Goal: Task Accomplishment & Management: Manage account settings

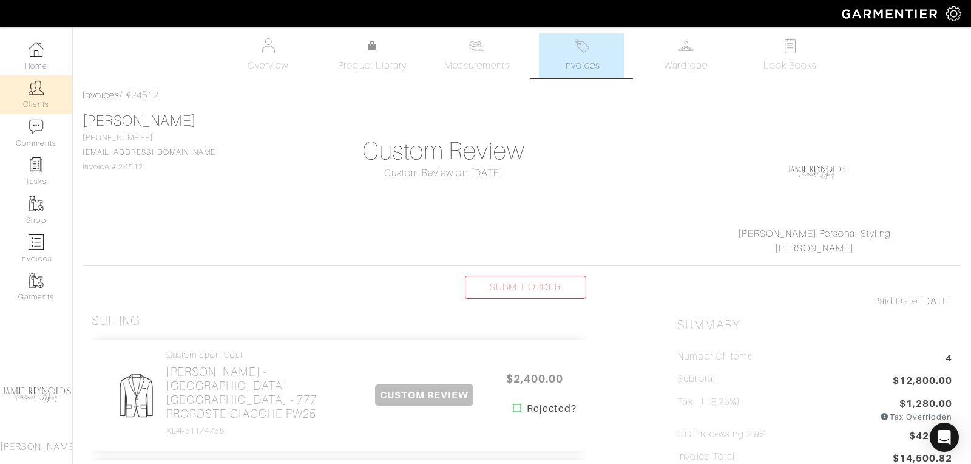
click at [39, 94] on img at bounding box center [36, 87] width 15 height 15
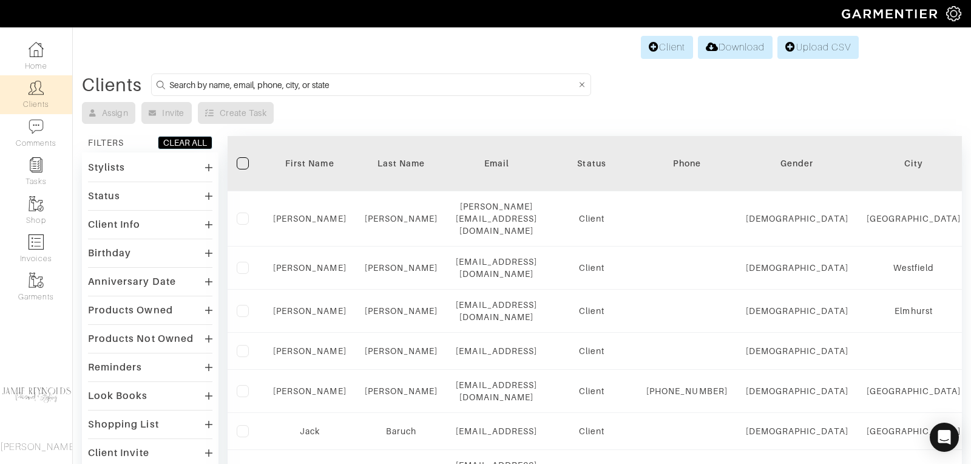
click at [233, 87] on input at bounding box center [372, 84] width 406 height 15
type input "[PERSON_NAME]"
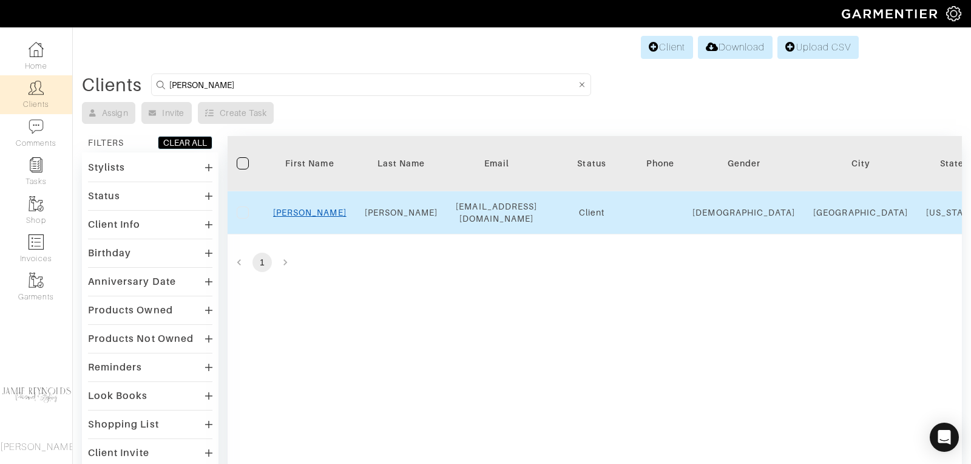
click at [308, 208] on link "[PERSON_NAME]" at bounding box center [309, 212] width 73 height 10
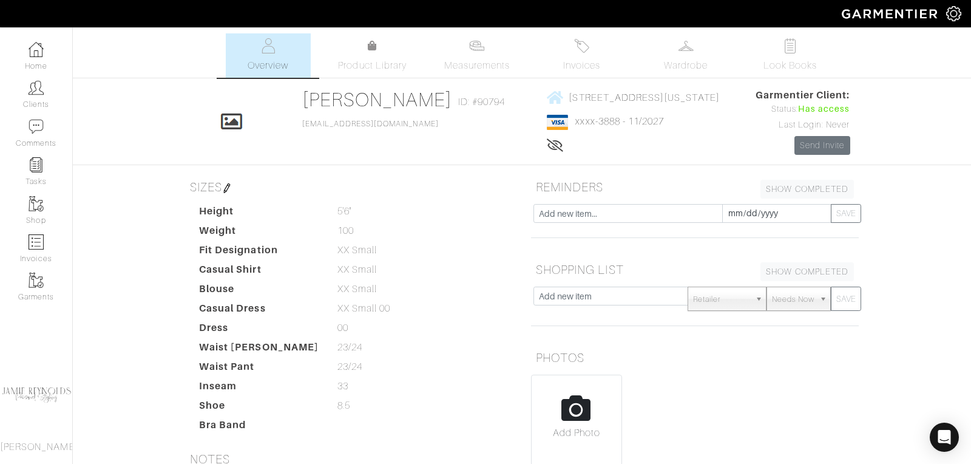
scroll to position [3, 0]
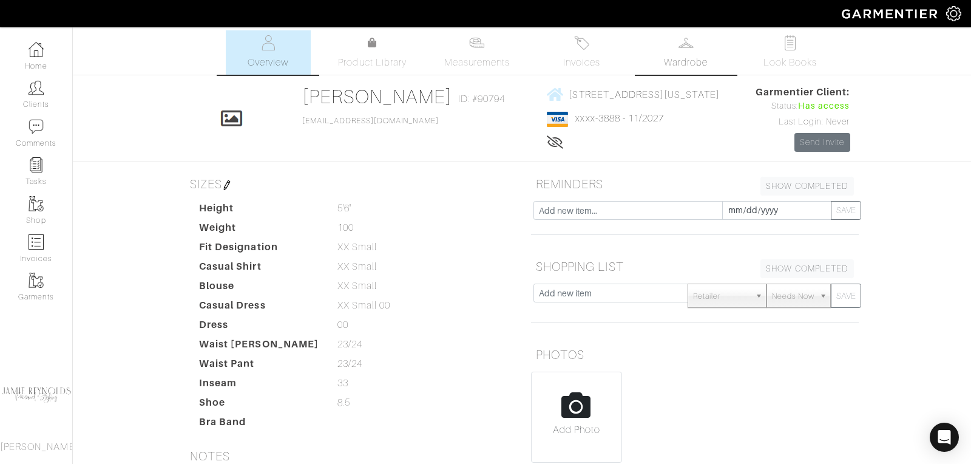
click at [701, 51] on link "Wardrobe" at bounding box center [685, 52] width 85 height 44
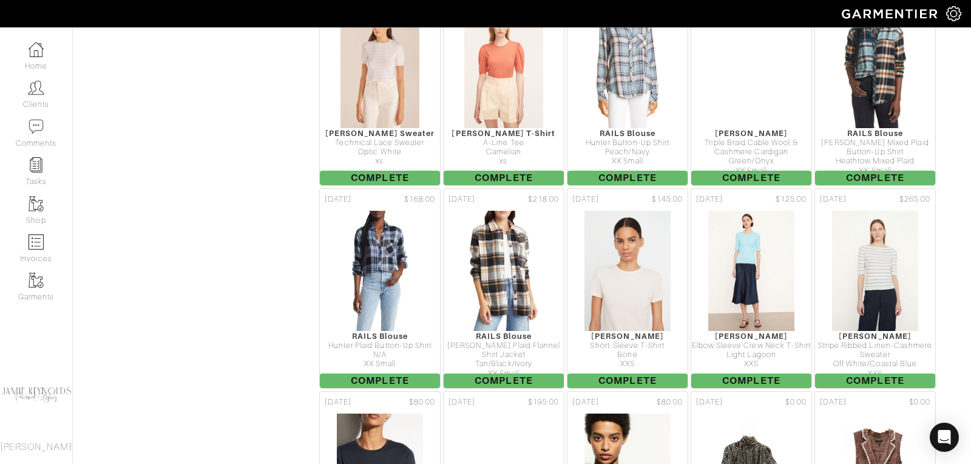
scroll to position [8471, 0]
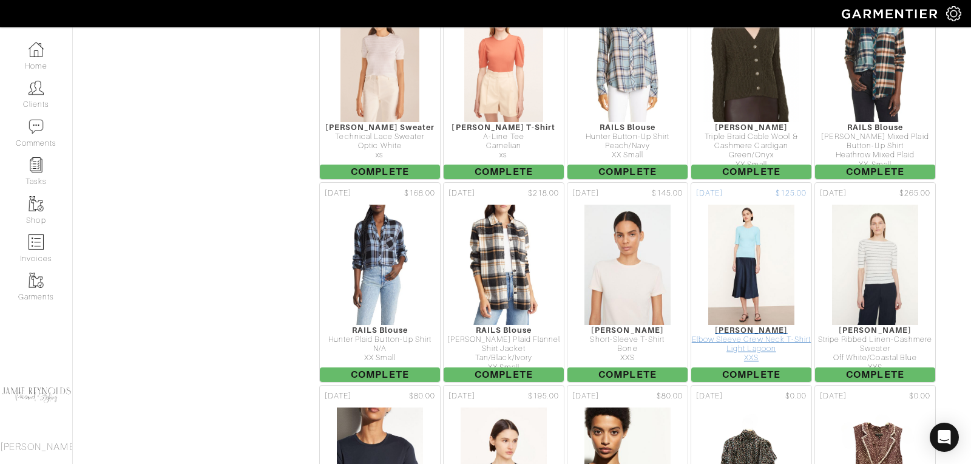
click at [750, 336] on div "Elbow Sleeve Crew Neck T-Shirt" at bounding box center [751, 339] width 120 height 9
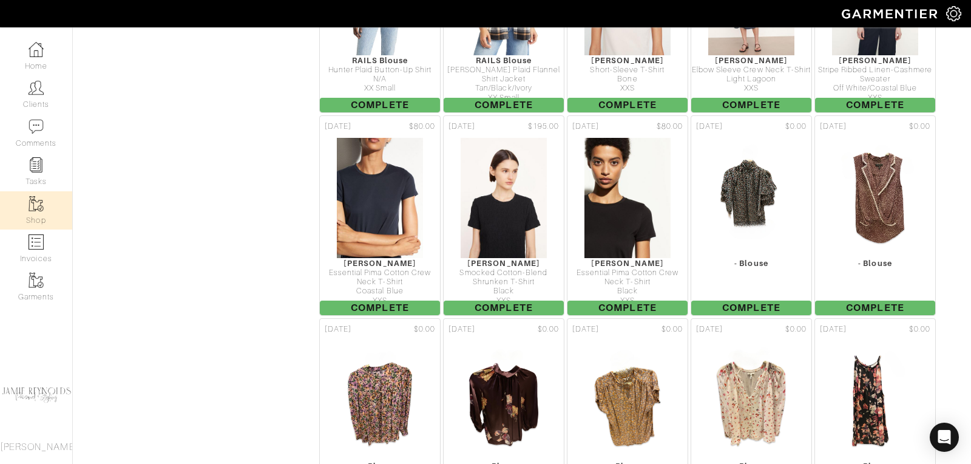
scroll to position [8733, 0]
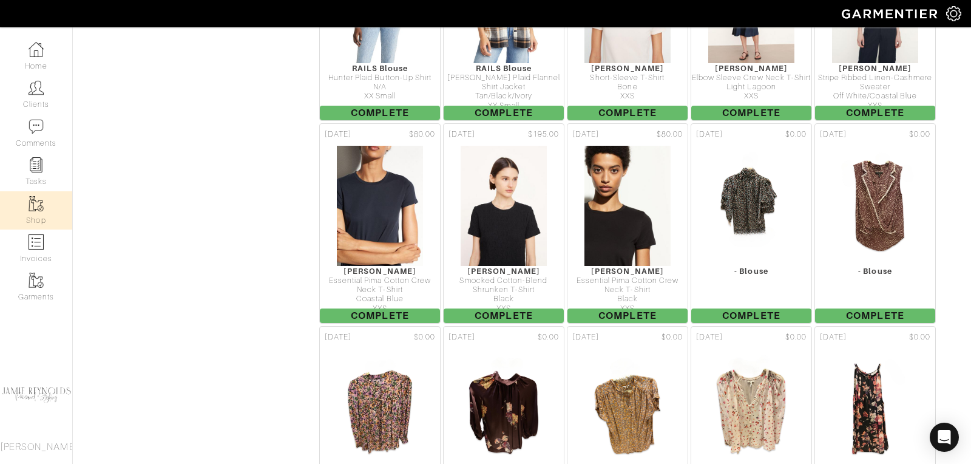
click at [39, 210] on img at bounding box center [36, 203] width 15 height 15
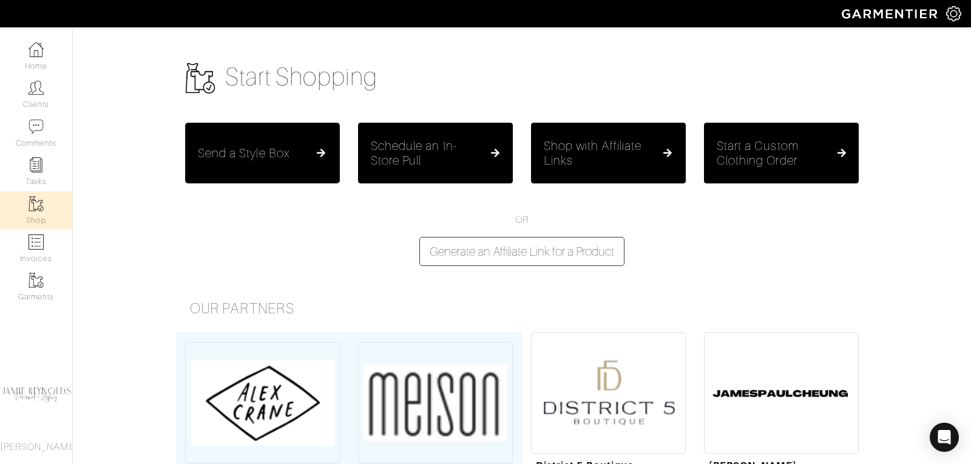
click at [272, 165] on button "Send a Style Box" at bounding box center [262, 153] width 155 height 61
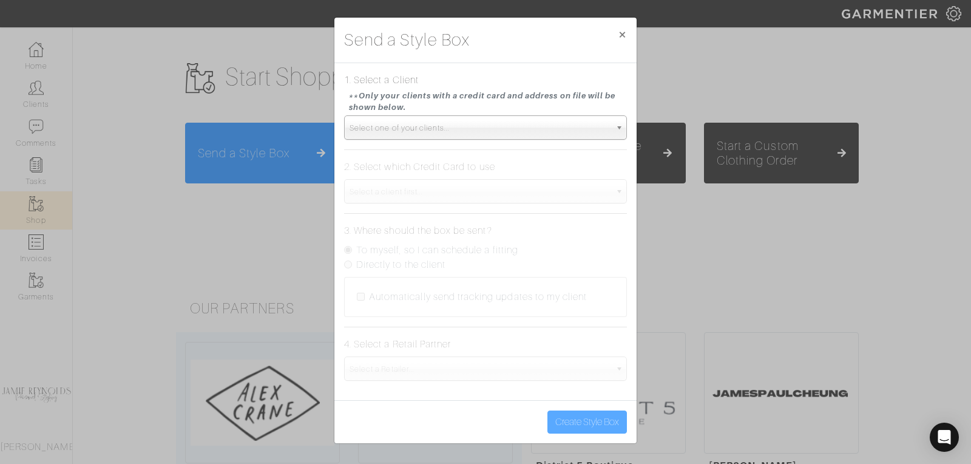
click at [417, 124] on span "Select one of your clients..." at bounding box center [479, 128] width 261 height 24
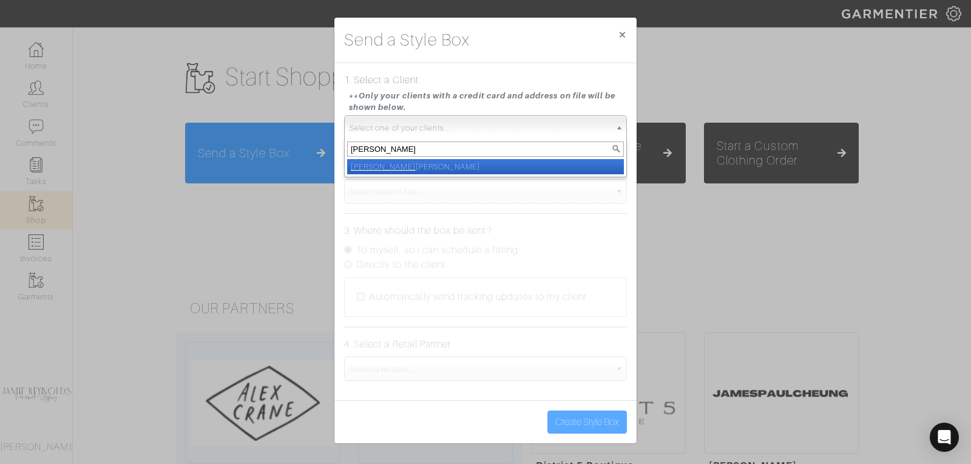
type input "[PERSON_NAME]"
click at [409, 163] on li "Lyn ette Neumann" at bounding box center [485, 166] width 277 height 15
select select "lynette-neumann"
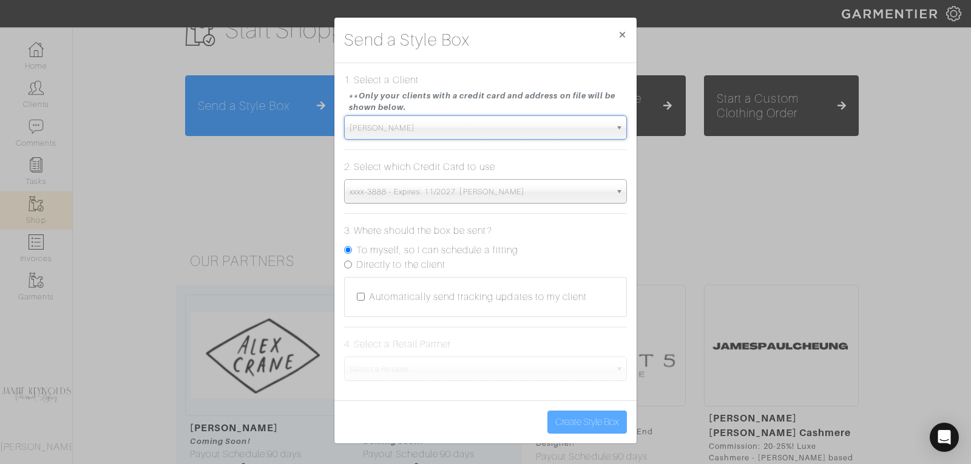
scroll to position [50, 0]
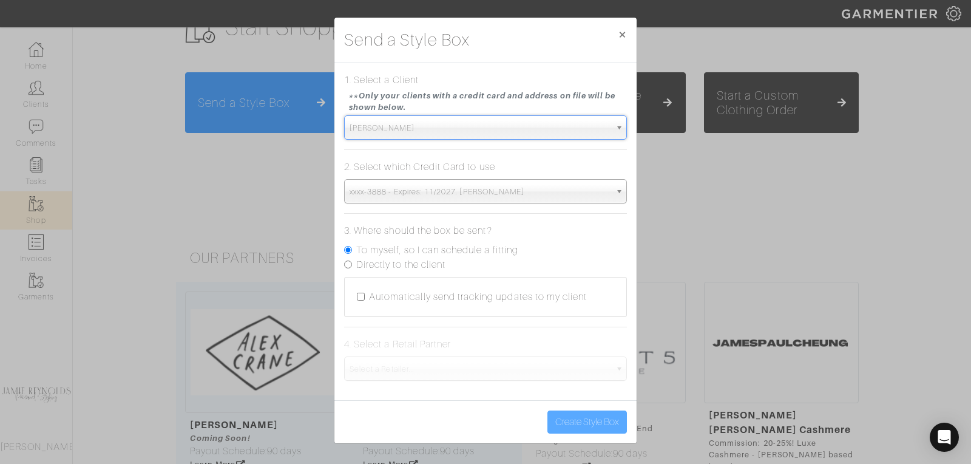
click at [349, 263] on input "Directly to the client" at bounding box center [348, 264] width 8 height 8
radio input "true"
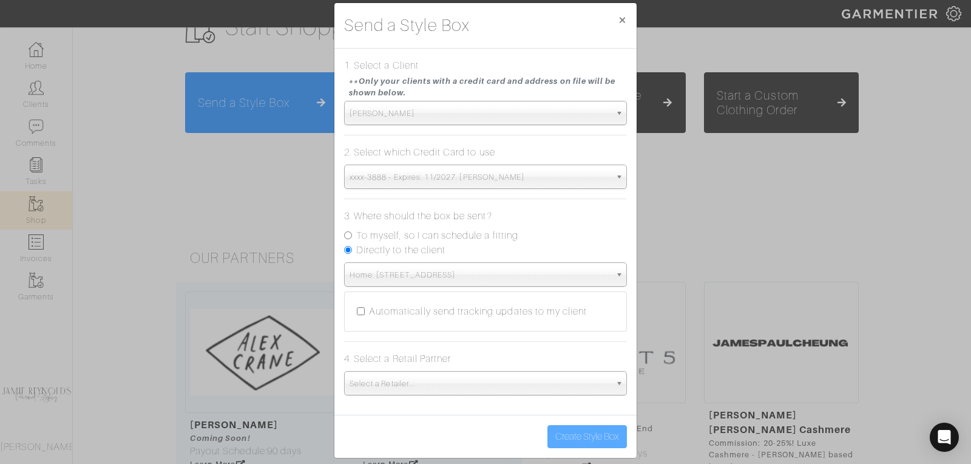
scroll to position [16, 0]
click at [455, 272] on span "Home: 1530 S State Street Unit 600 | Chicago, IL | 60605" at bounding box center [479, 273] width 261 height 24
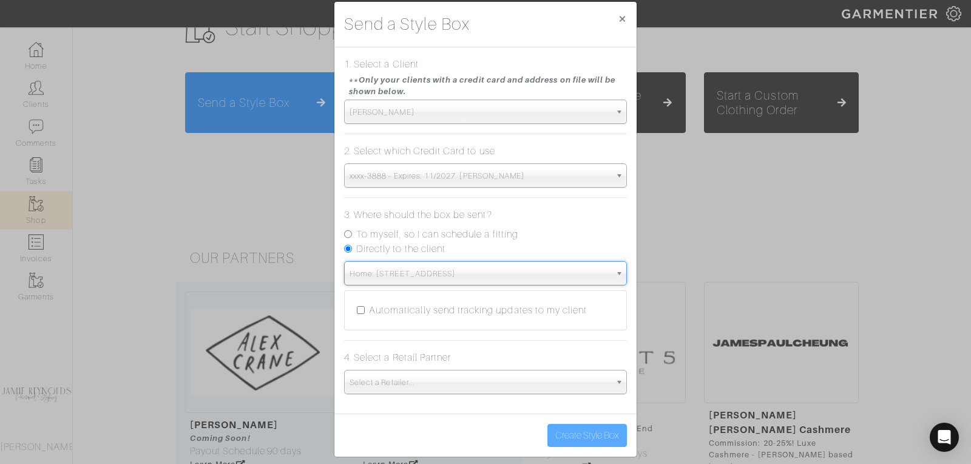
click at [456, 273] on span "Home: 1530 S State Street Unit 600 | Chicago, IL | 60605" at bounding box center [479, 273] width 261 height 24
click at [794, 170] on div "Send a Style Box × 1. Select a Client **Only your clients with a credit card an…" at bounding box center [485, 232] width 971 height 464
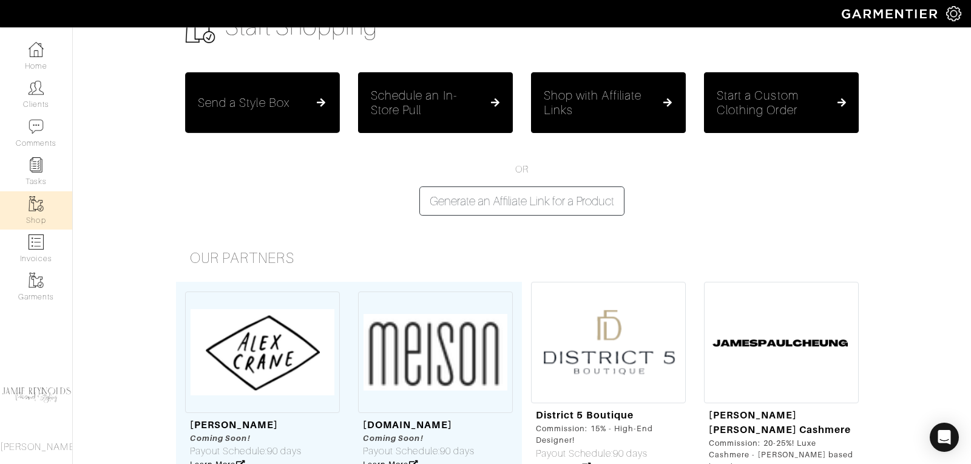
scroll to position [0, 0]
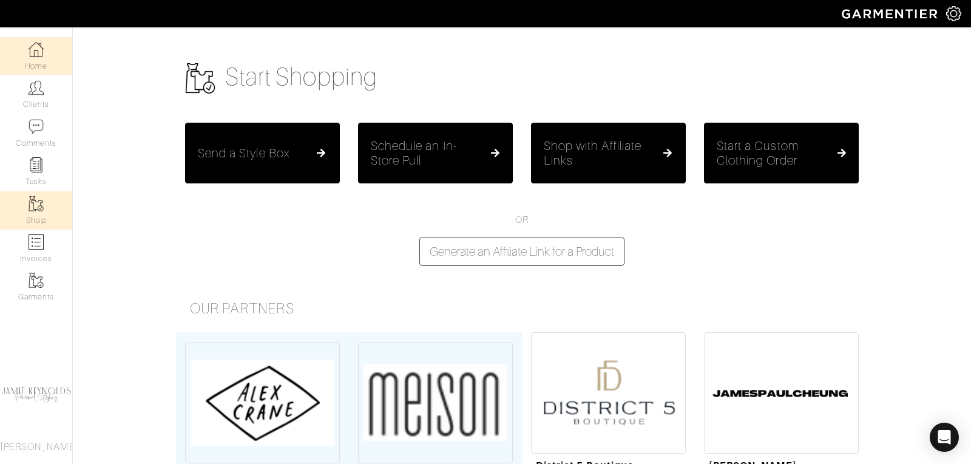
click at [21, 57] on link "Home" at bounding box center [36, 56] width 72 height 38
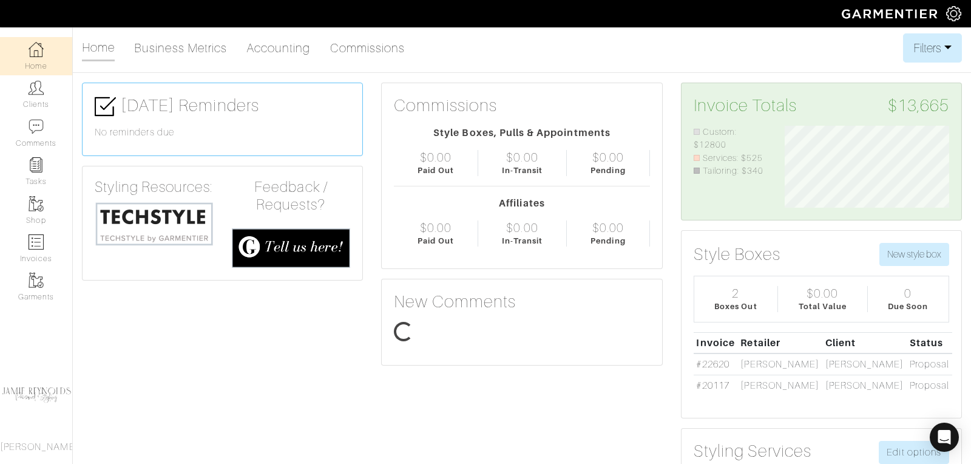
scroll to position [82, 183]
click at [19, 106] on link "Clients" at bounding box center [36, 94] width 72 height 38
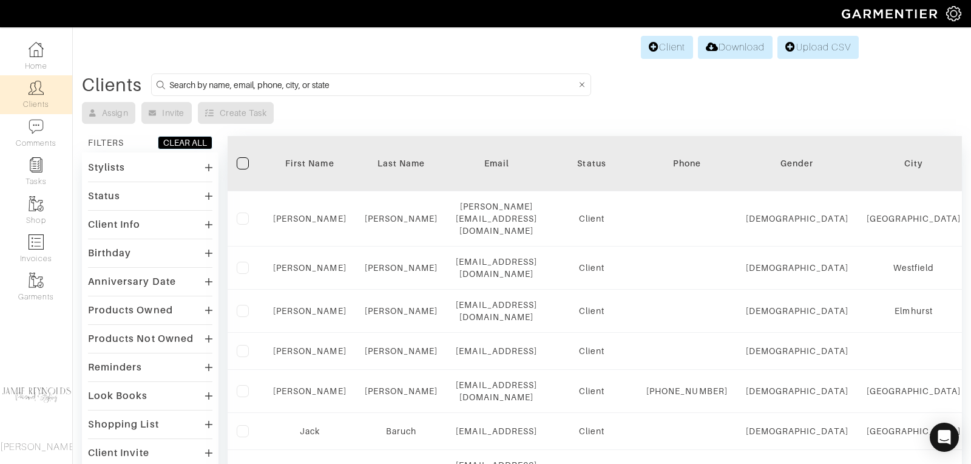
click at [234, 81] on input at bounding box center [372, 84] width 406 height 15
type input "[PERSON_NAME]"
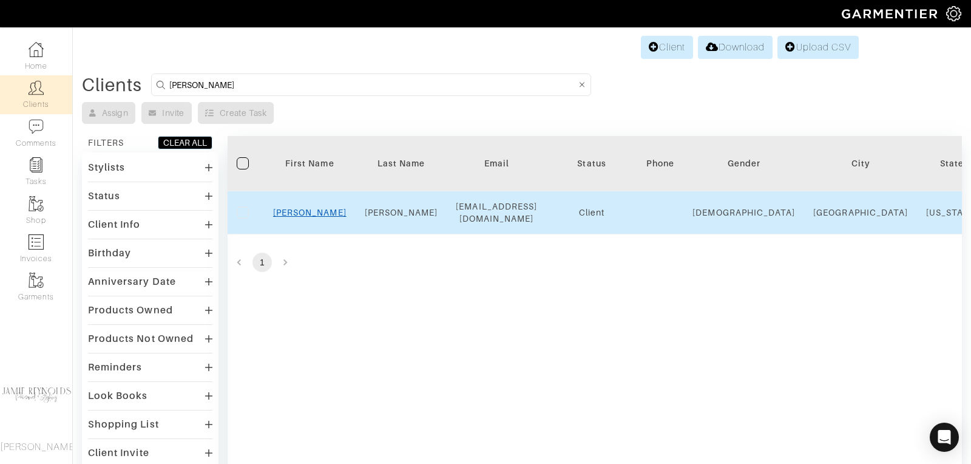
click at [303, 207] on link "[PERSON_NAME]" at bounding box center [309, 212] width 73 height 10
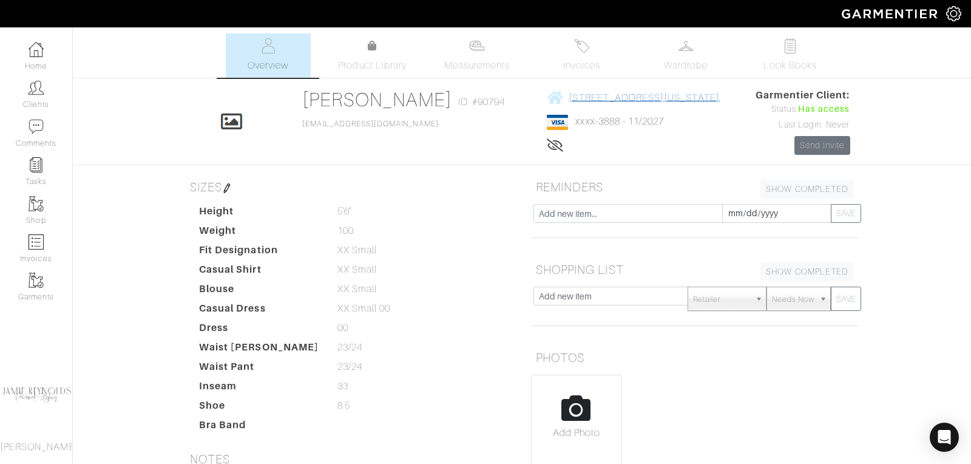
click at [610, 96] on span "1530 S State Street - Unit 600 Chicago, Illinois - 60605" at bounding box center [643, 97] width 150 height 11
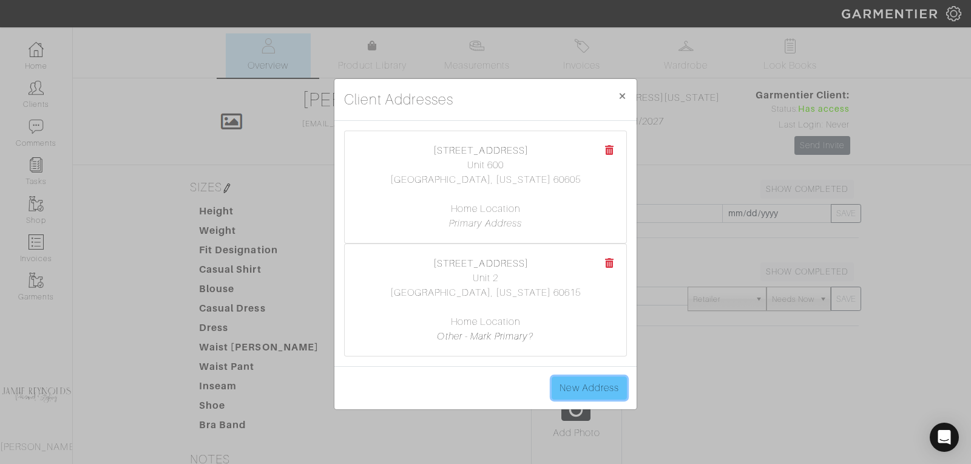
click at [584, 391] on link "New Address" at bounding box center [588, 387] width 75 height 23
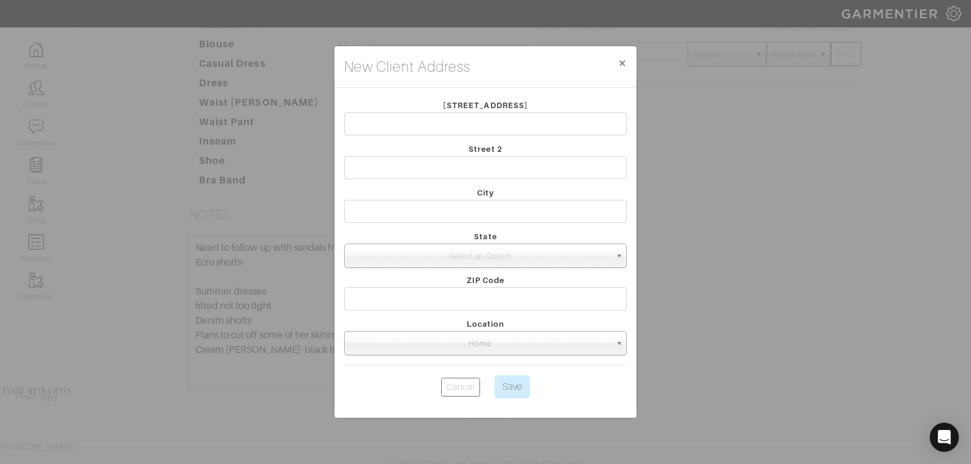
scroll to position [270, 0]
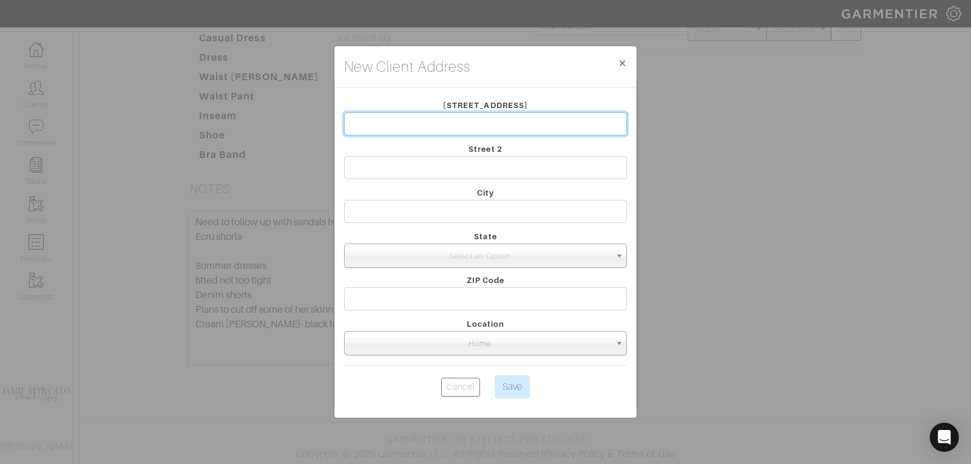
click at [533, 130] on input "text" at bounding box center [485, 123] width 283 height 23
type input "15688 Locke Road"
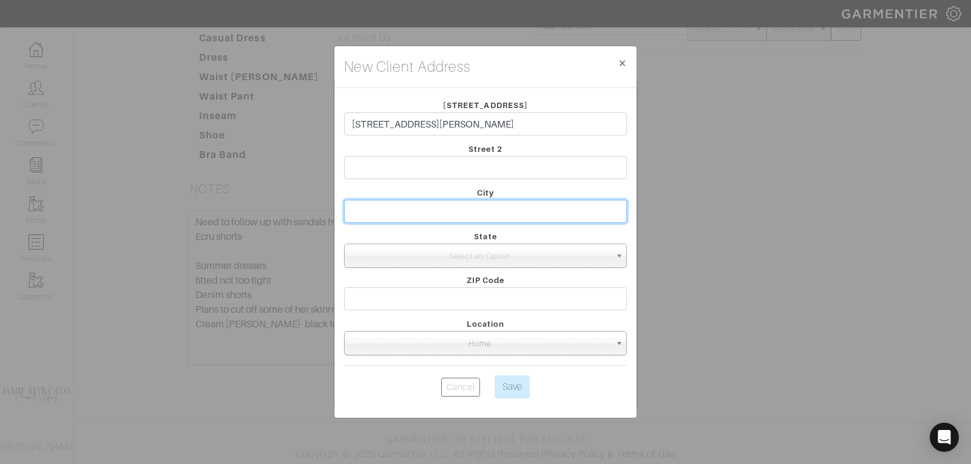
click at [487, 210] on input "text" at bounding box center [485, 211] width 283 height 23
type input "Union Pier"
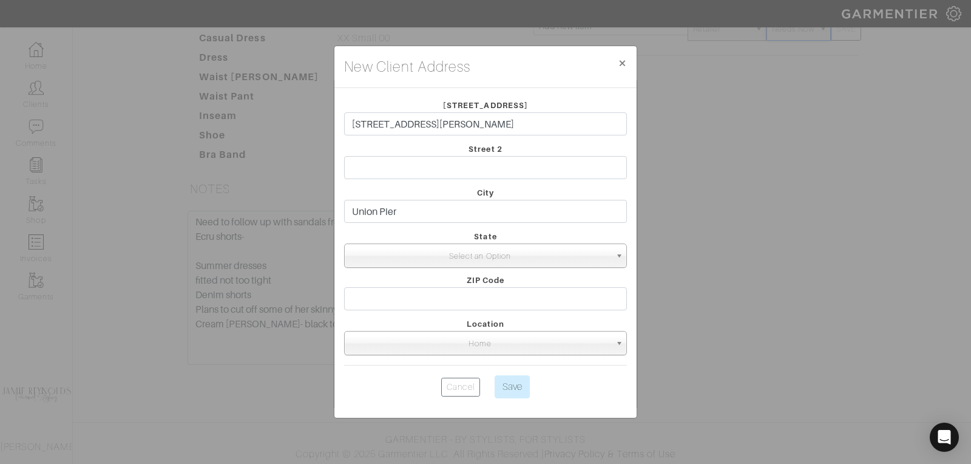
click at [489, 263] on span "Select an Option" at bounding box center [479, 256] width 261 height 24
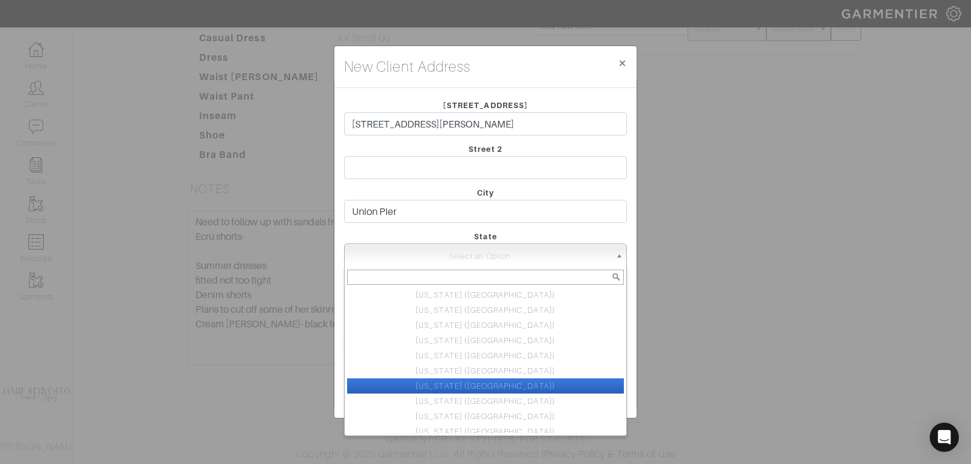
drag, startPoint x: 488, startPoint y: 291, endPoint x: 486, endPoint y: 383, distance: 92.8
click at [486, 383] on ul "Illinois (IL) New York (NY) Indiana (IN) Colorado (CO) New Jersey (NJ) Californ…" at bounding box center [484, 360] width 279 height 146
select select "7"
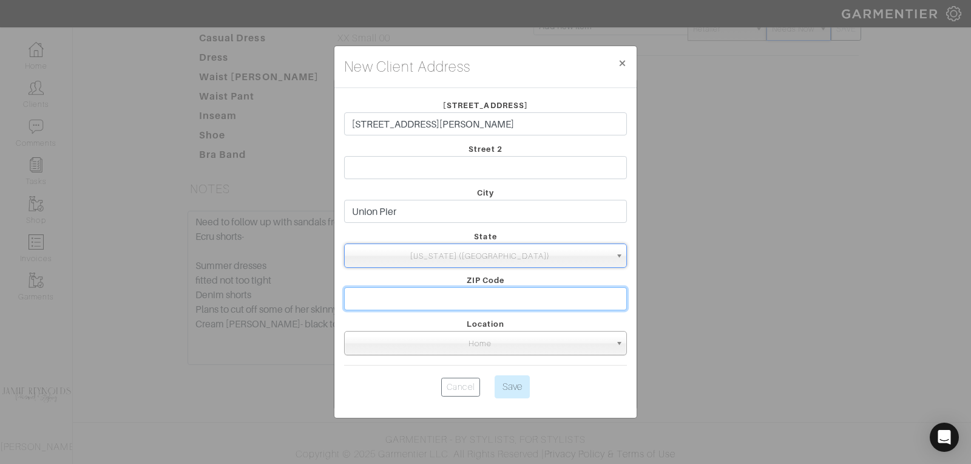
click at [441, 303] on input "text" at bounding box center [485, 298] width 283 height 23
type input "49129"
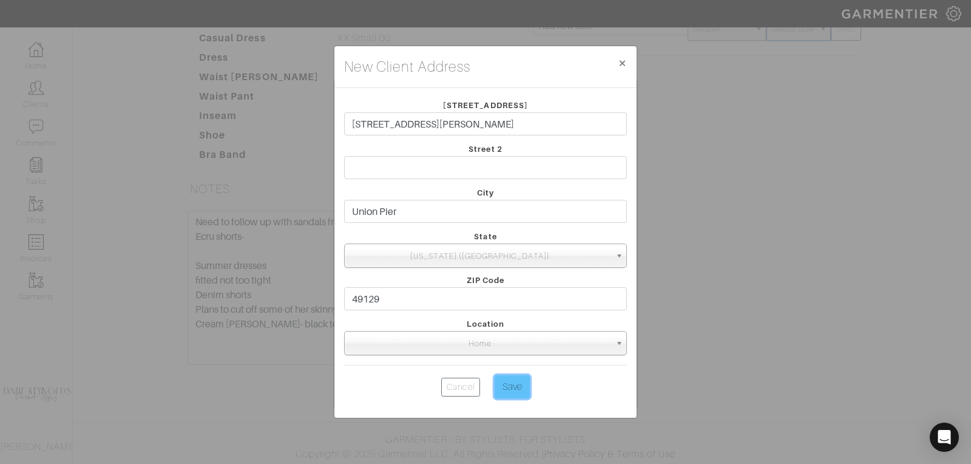
click at [515, 392] on input "Save" at bounding box center [511, 386] width 35 height 23
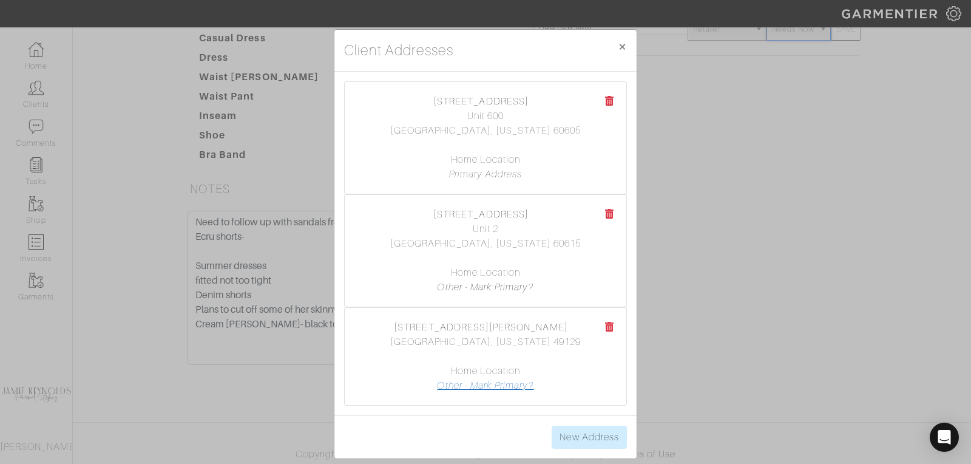
click at [502, 386] on link "Other - Mark Primary?" at bounding box center [485, 385] width 96 height 11
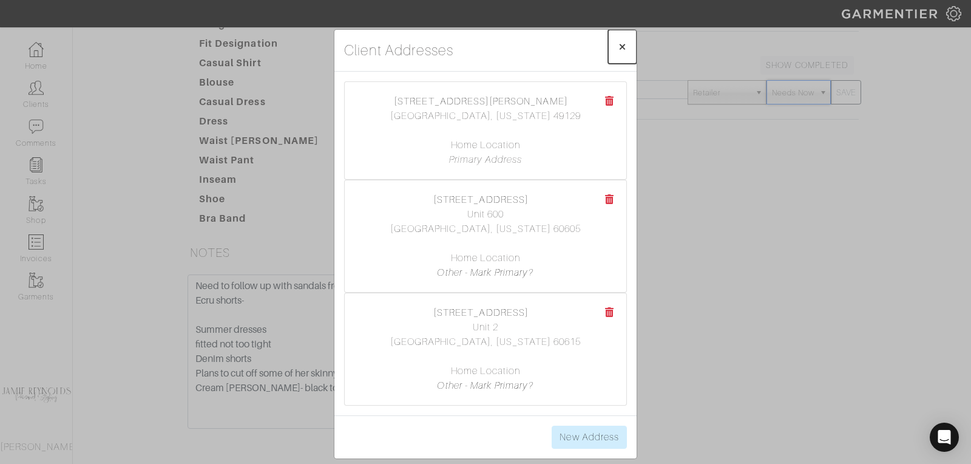
click at [619, 46] on span "×" at bounding box center [622, 46] width 9 height 16
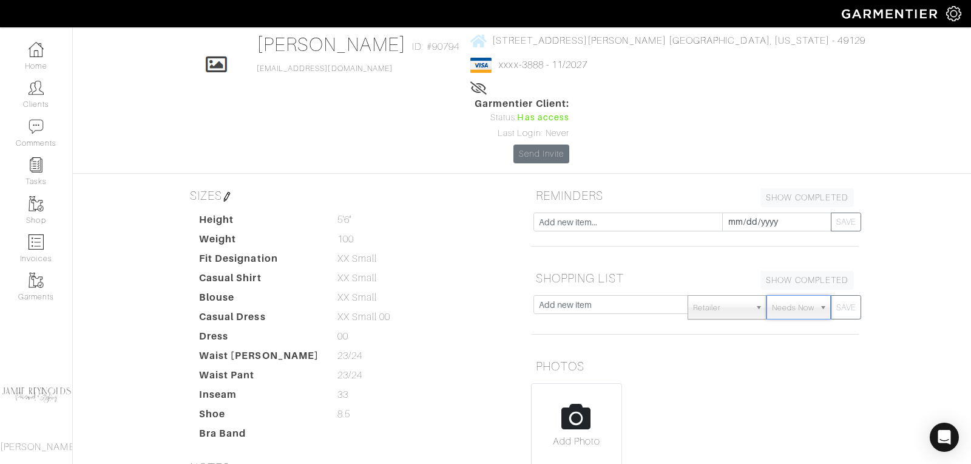
scroll to position [0, 0]
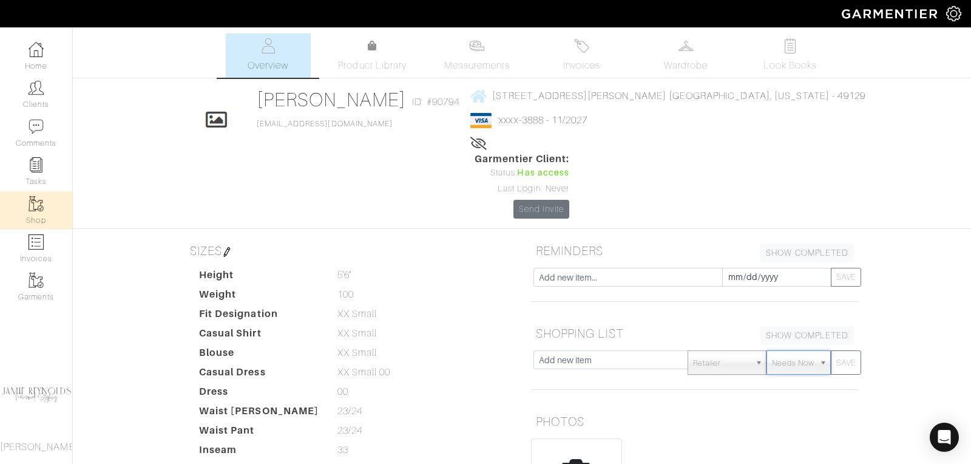
click at [41, 205] on img at bounding box center [36, 203] width 15 height 15
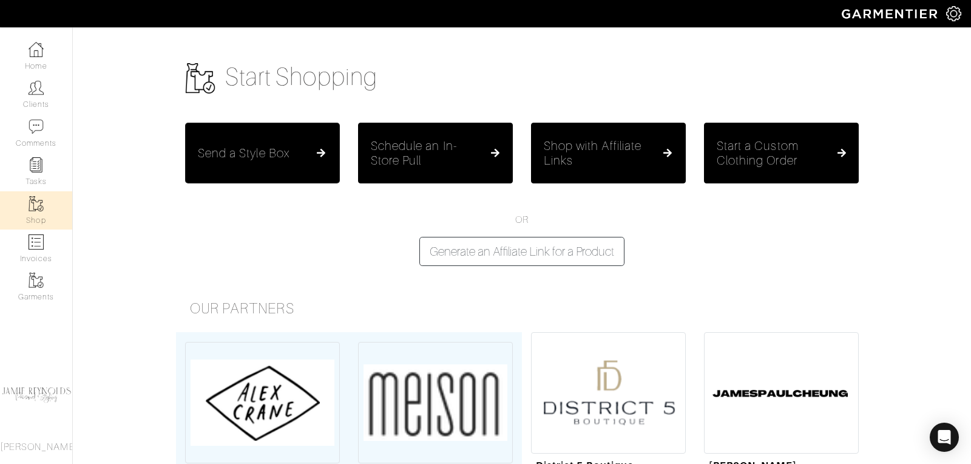
click at [282, 174] on button "Send a Style Box" at bounding box center [262, 153] width 155 height 61
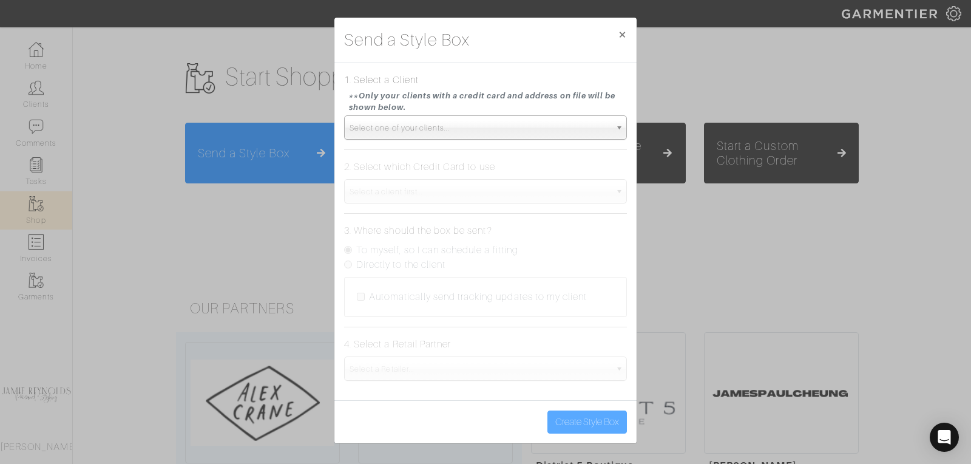
click at [393, 136] on span "Select one of your clients..." at bounding box center [479, 128] width 261 height 24
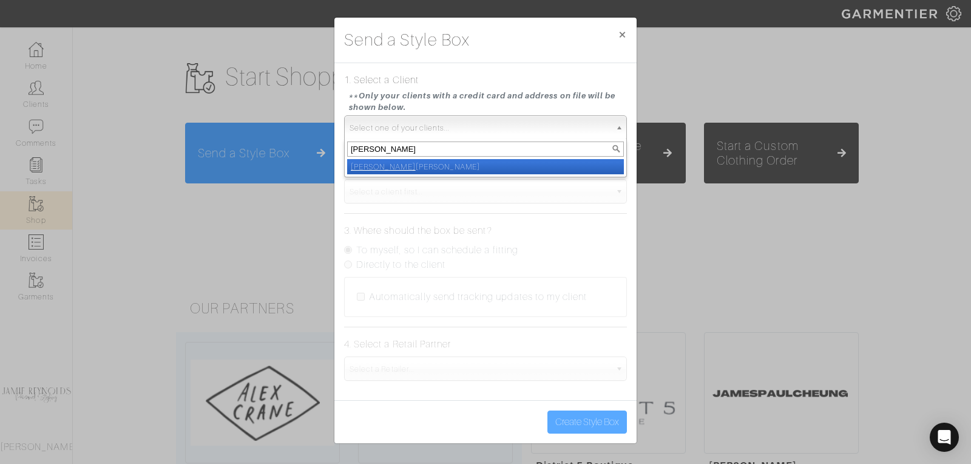
type input "[PERSON_NAME]"
click at [409, 168] on li "Lyn ette Neumann" at bounding box center [485, 166] width 277 height 15
select select "lynette-neumann"
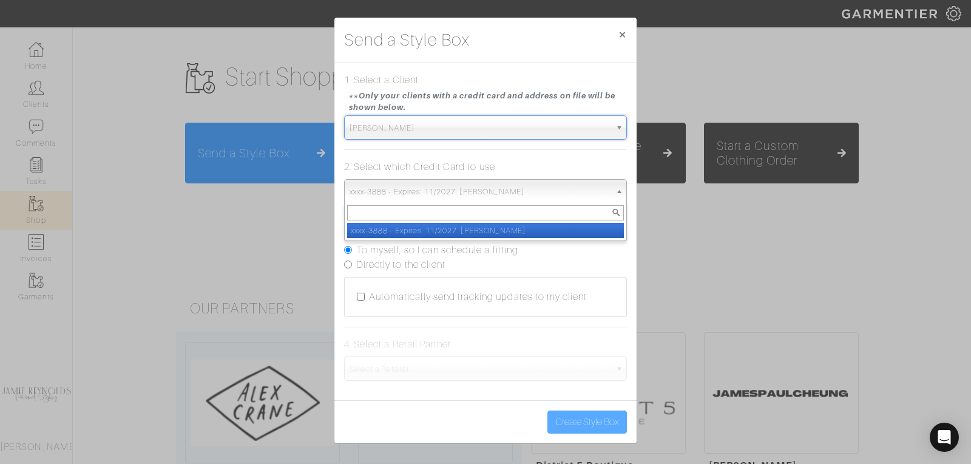
click at [406, 187] on span "xxxx-3888 - Expires: 11/2027. Lynette Neumann" at bounding box center [479, 192] width 261 height 24
click at [404, 230] on li "xxxx-3888 - Expires: 11/2027. Lynette Neumann" at bounding box center [485, 230] width 277 height 15
select select "3853"
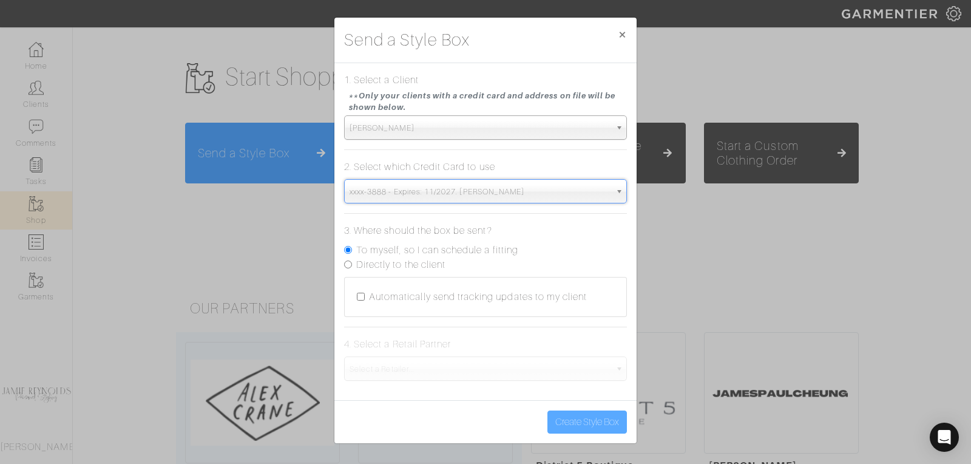
click at [346, 262] on input "Directly to the client" at bounding box center [348, 264] width 8 height 8
radio input "true"
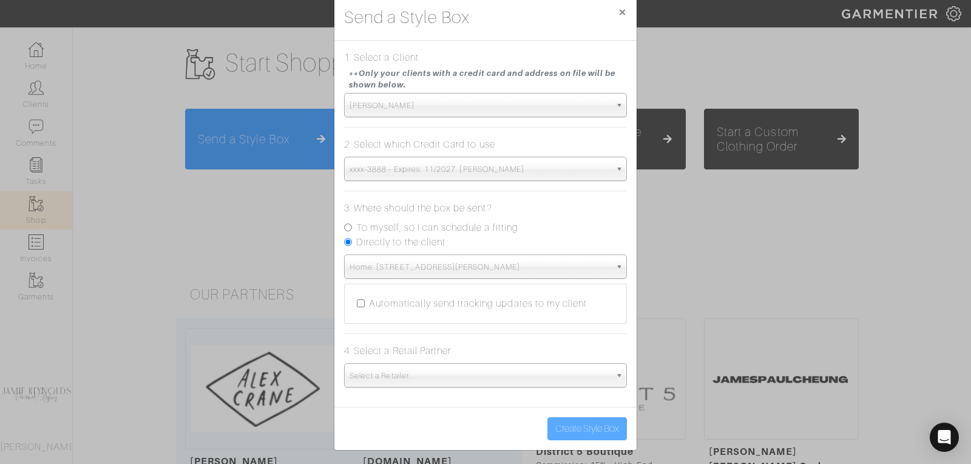
scroll to position [15, 0]
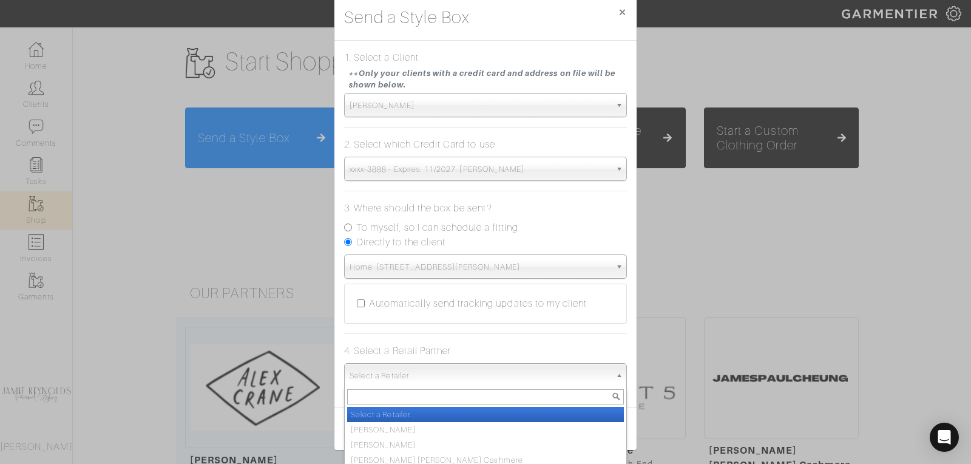
click at [387, 371] on span "Select a Retailer..." at bounding box center [479, 375] width 261 height 24
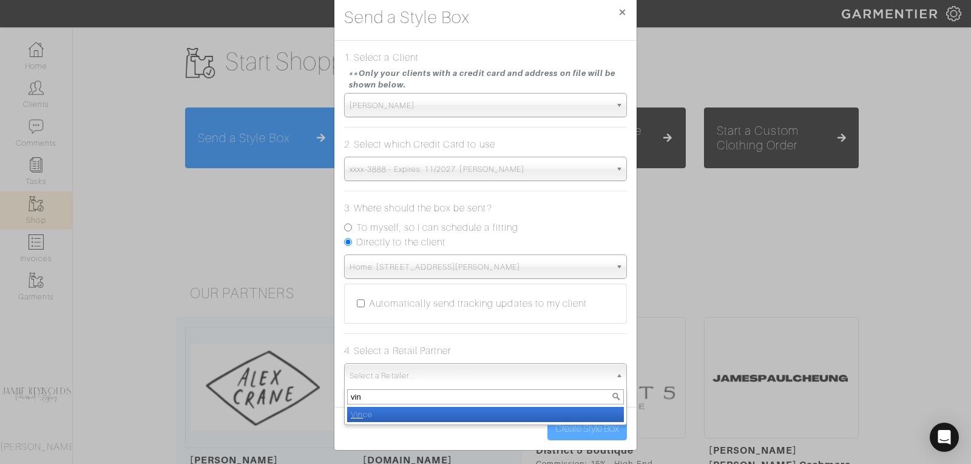
type input "vin"
click at [373, 411] on li "Vin ce" at bounding box center [485, 413] width 277 height 15
select select "19"
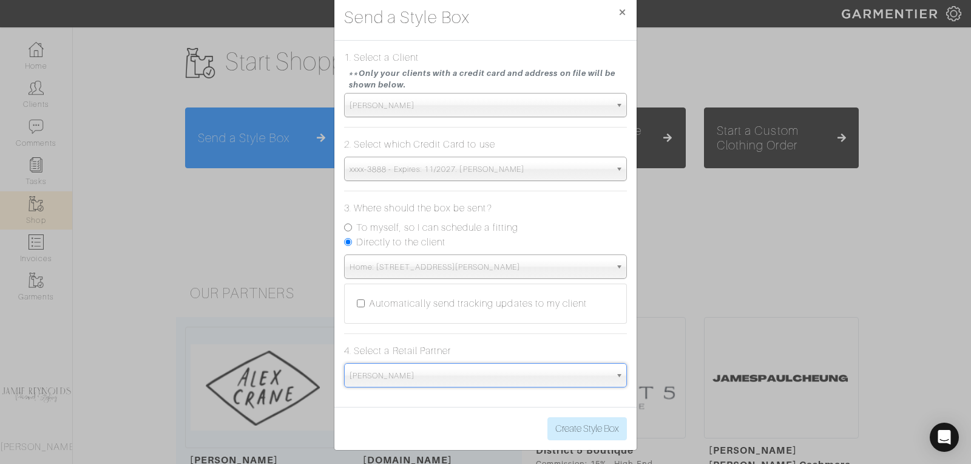
click at [359, 303] on input "Automatically send tracking updates to my client" at bounding box center [361, 303] width 8 height 8
checkbox input "true"
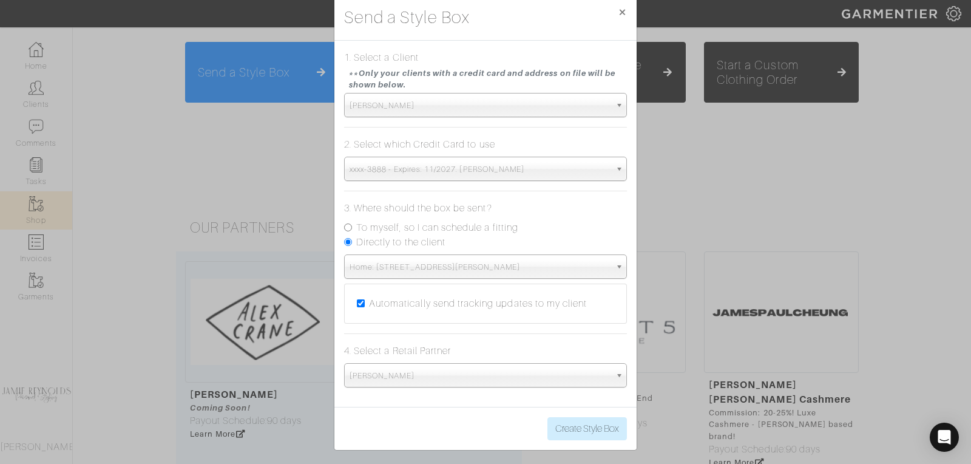
scroll to position [107, 0]
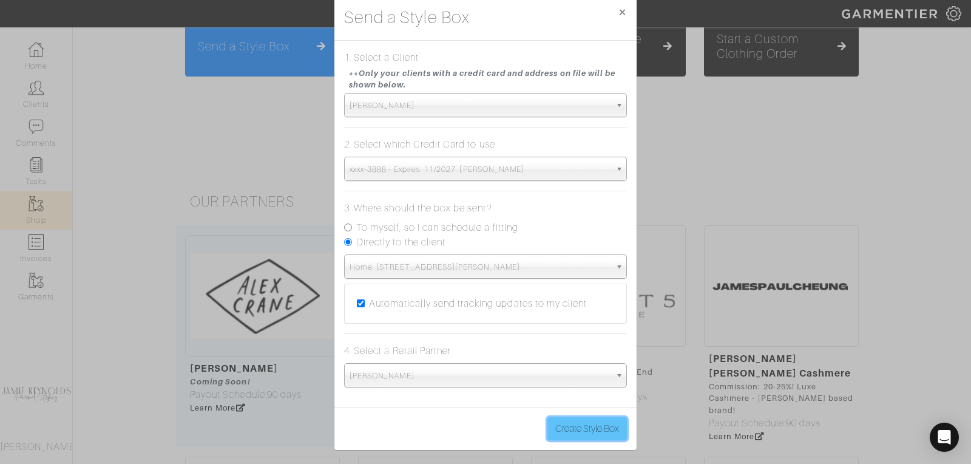
click at [579, 425] on button "Create Style Box" at bounding box center [586, 428] width 79 height 23
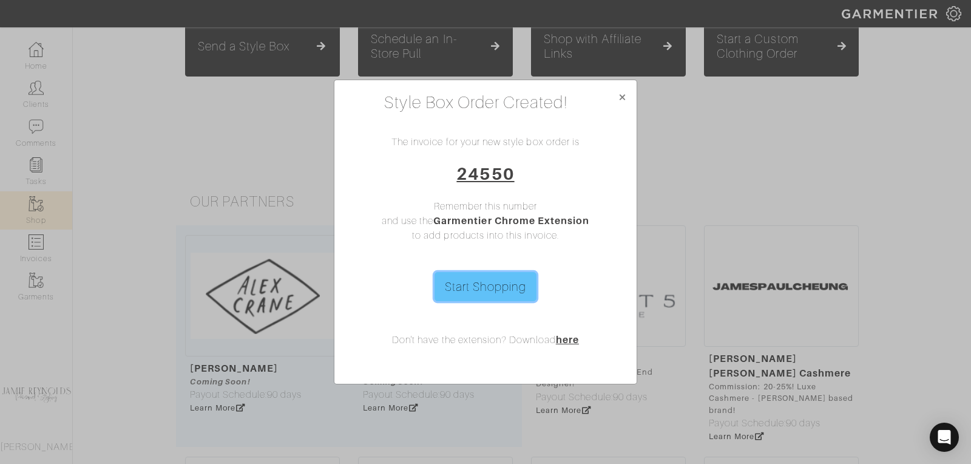
click at [485, 291] on link "Start Shopping" at bounding box center [485, 286] width 103 height 29
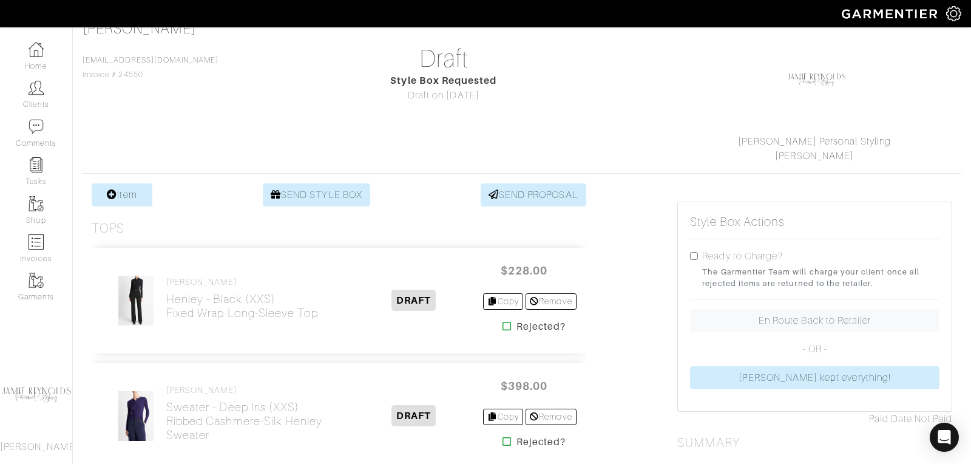
scroll to position [42, 0]
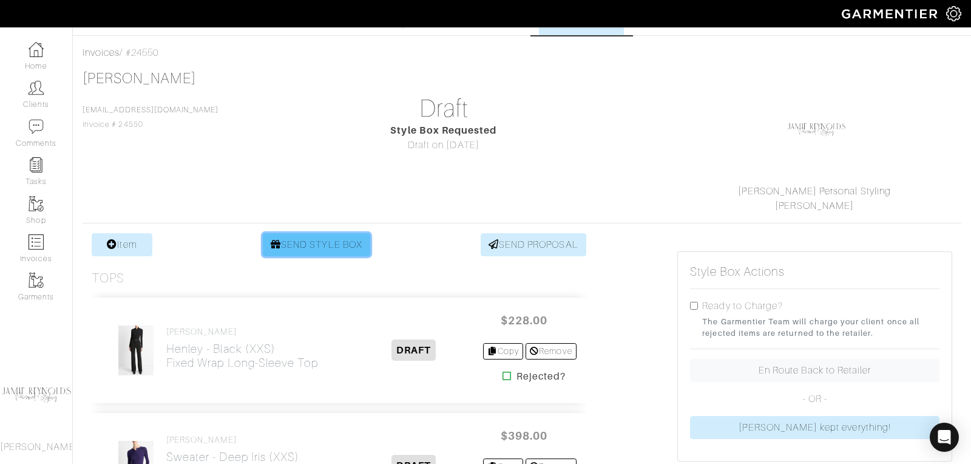
click at [327, 242] on link "SEND STYLE BOX" at bounding box center [316, 244] width 107 height 23
